Goal: Check status: Check status

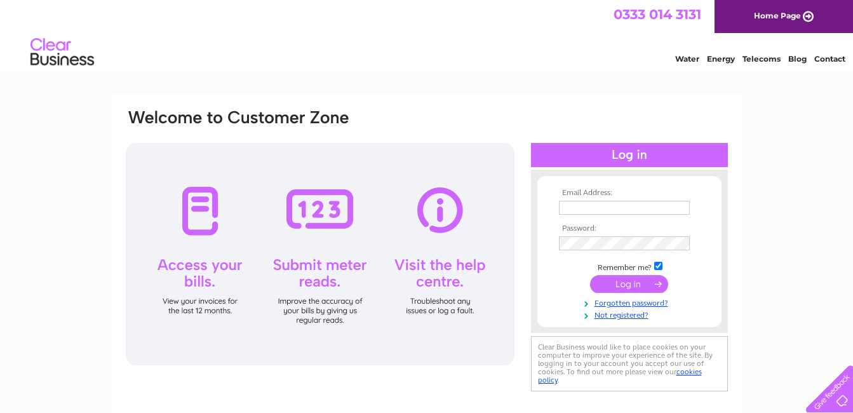
type input "utilities@bradleyhall.co.uk"
click at [630, 283] on input "submit" at bounding box center [629, 284] width 78 height 18
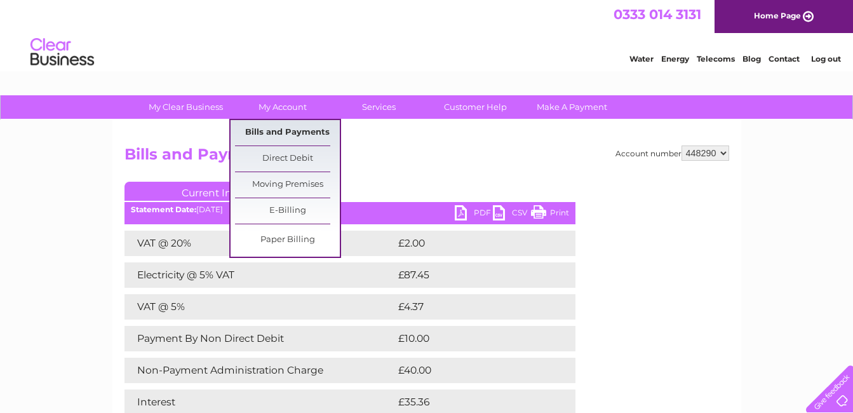
click at [280, 141] on link "Bills and Payments" at bounding box center [287, 132] width 105 height 25
